Goal: Check status: Check status

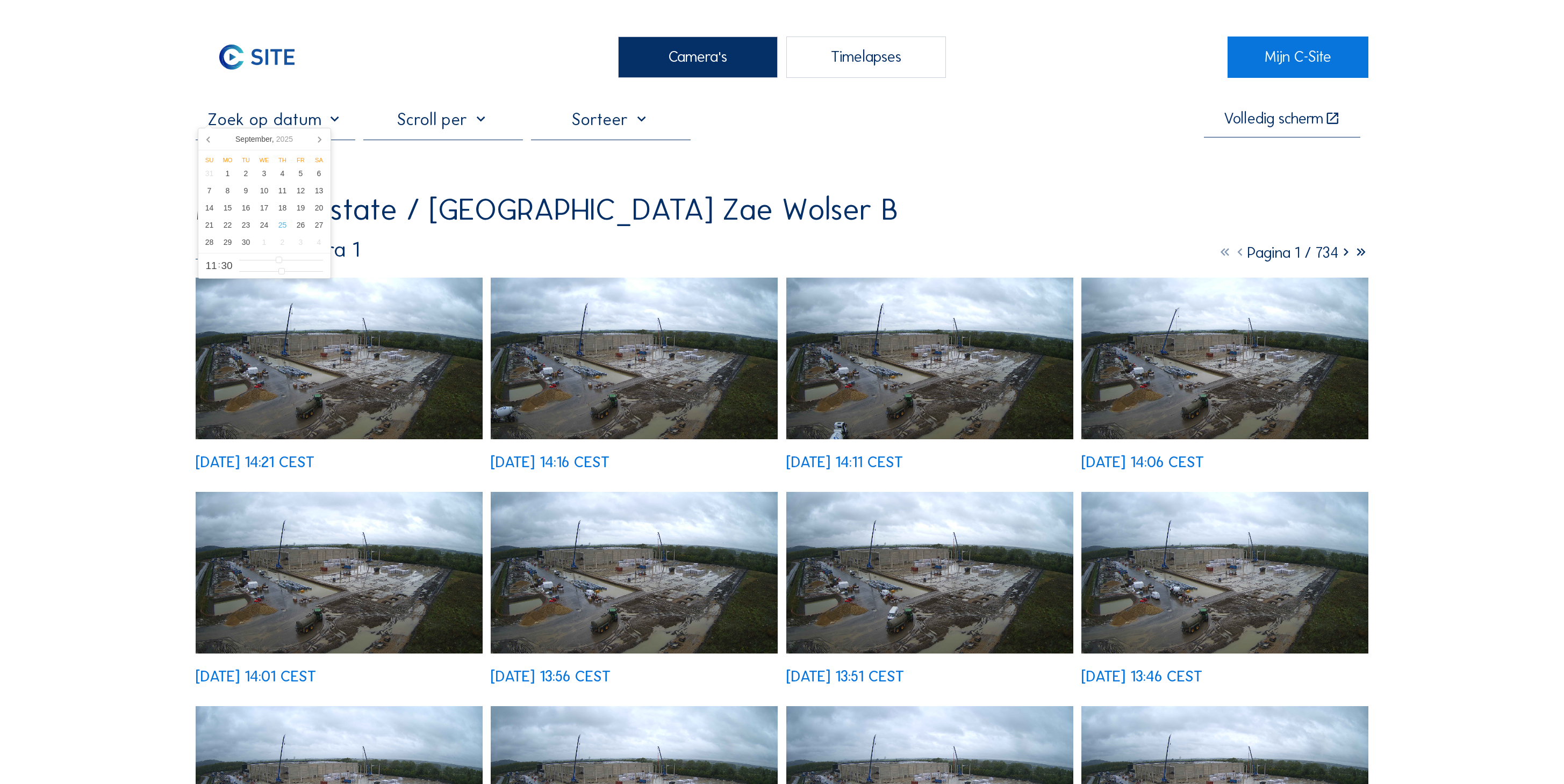
click at [308, 116] on input "text" at bounding box center [275, 119] width 160 height 20
click at [300, 232] on div "26" at bounding box center [300, 225] width 18 height 17
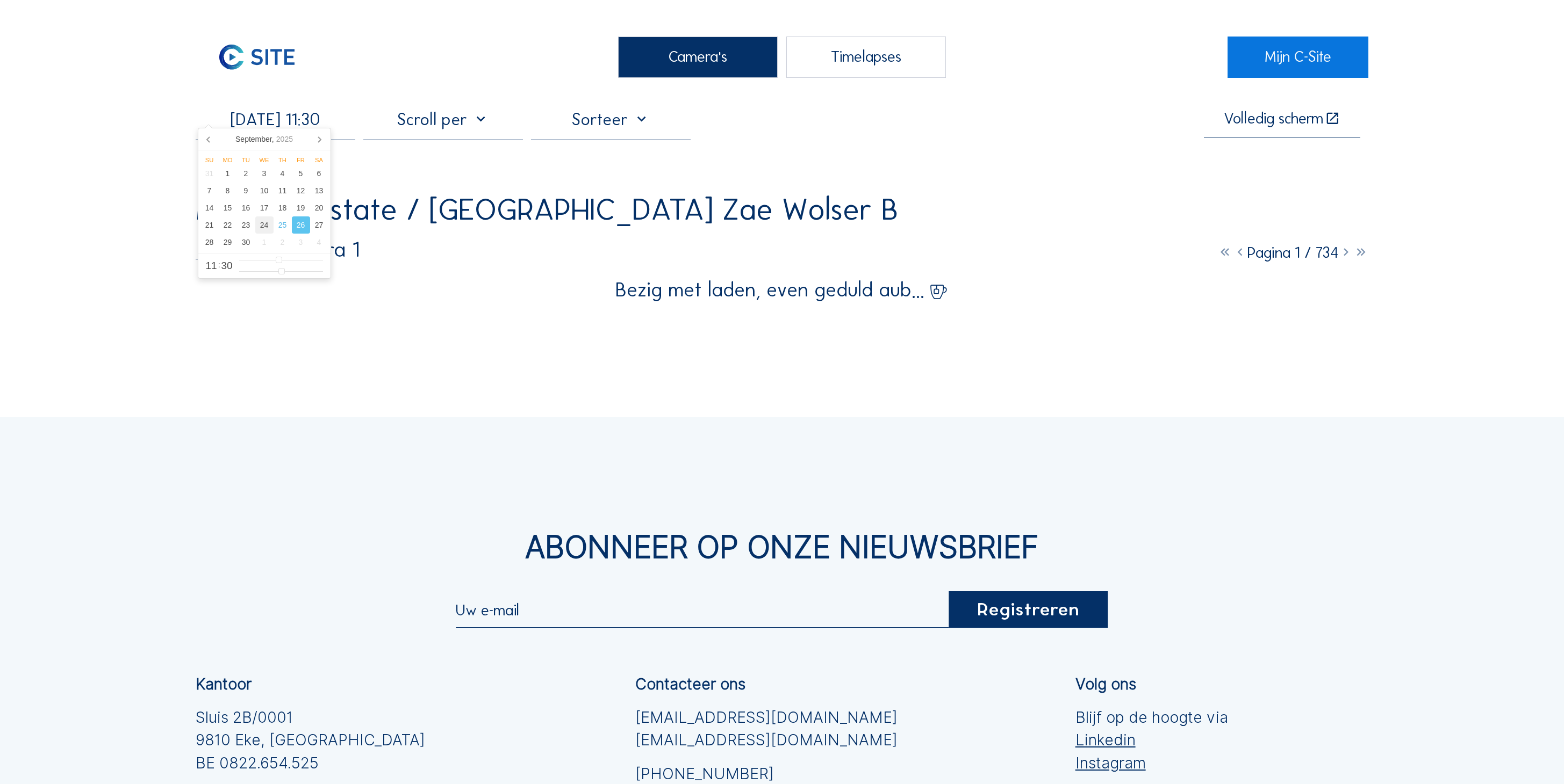
click at [266, 229] on div "24" at bounding box center [264, 225] width 18 height 17
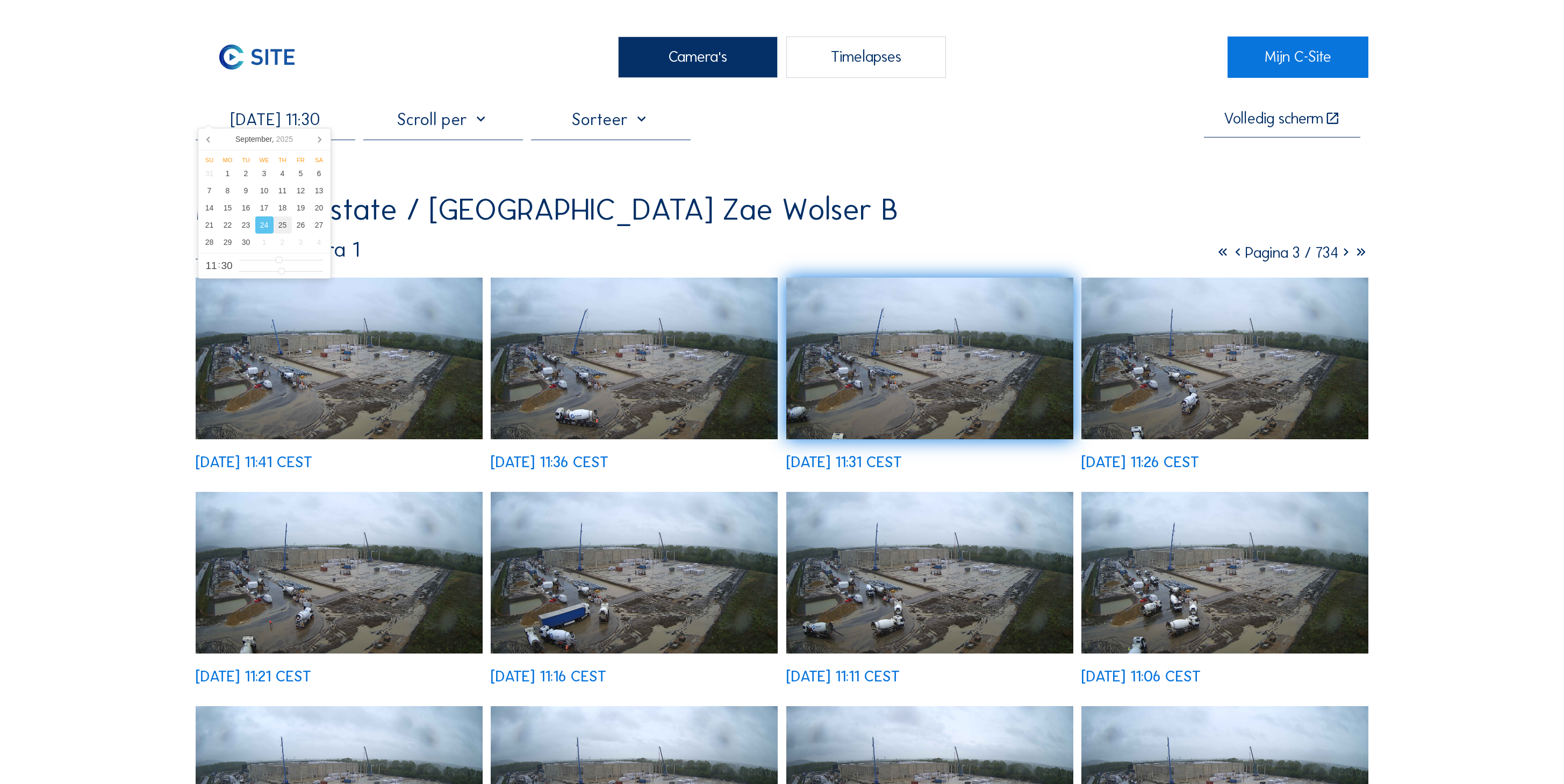
click at [284, 233] on div "25" at bounding box center [282, 225] width 18 height 17
type input "25/09/2025 11:30"
